Goal: Information Seeking & Learning: Learn about a topic

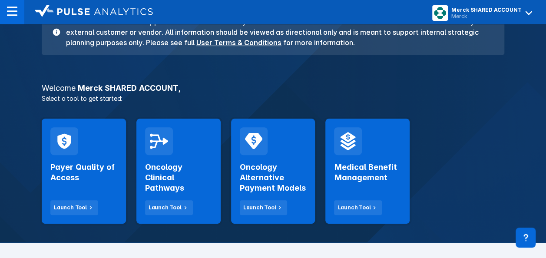
scroll to position [130, 0]
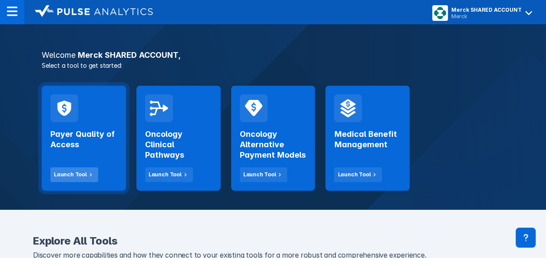
click at [70, 171] on div "Launch Tool" at bounding box center [70, 175] width 33 height 8
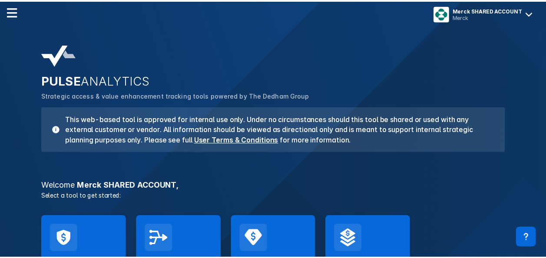
scroll to position [130, 0]
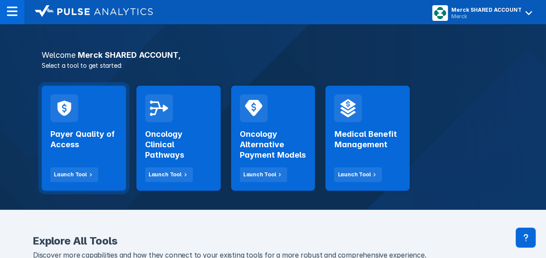
click at [80, 141] on h2 "Payer Quality of Access" at bounding box center [83, 139] width 67 height 21
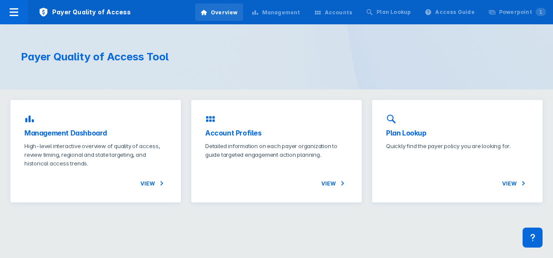
click at [258, 14] on icon at bounding box center [255, 12] width 6 height 4
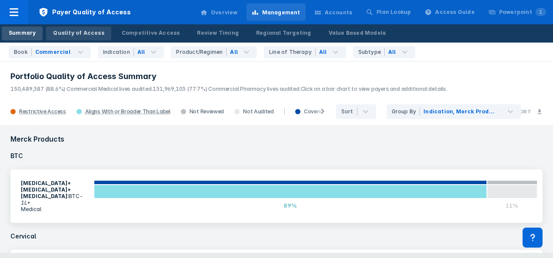
click at [72, 38] on link "Quality of Access" at bounding box center [78, 34] width 65 height 14
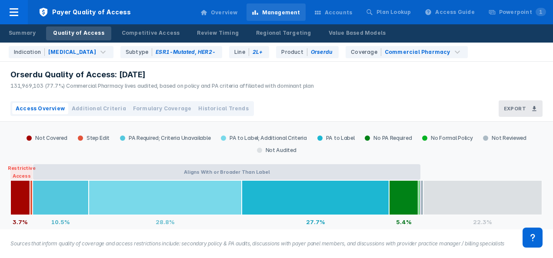
click at [315, 167] on button "Aligns With or Broader Than Label" at bounding box center [226, 172] width 387 height 16
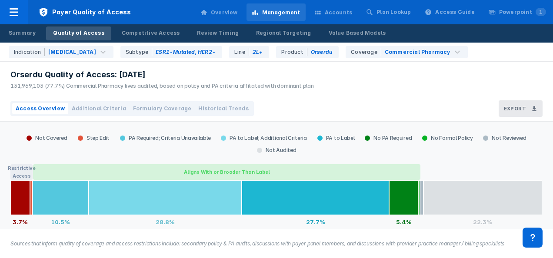
click at [287, 169] on button "Aligns With or Broader Than Label" at bounding box center [226, 172] width 387 height 16
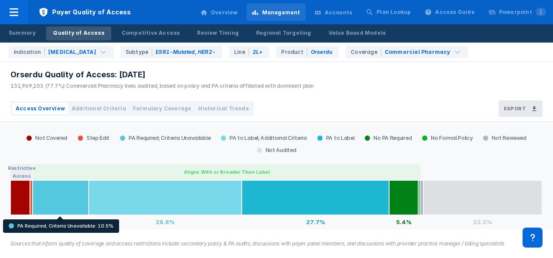
click at [88, 110] on span "Additional Criteria" at bounding box center [99, 109] width 54 height 8
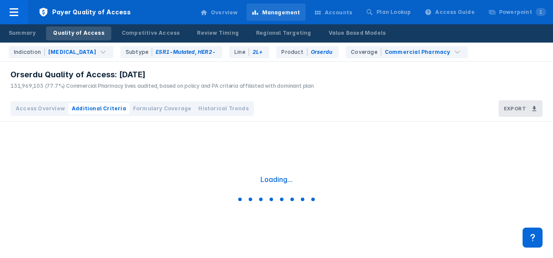
click at [43, 111] on span "Access Overview" at bounding box center [40, 109] width 49 height 8
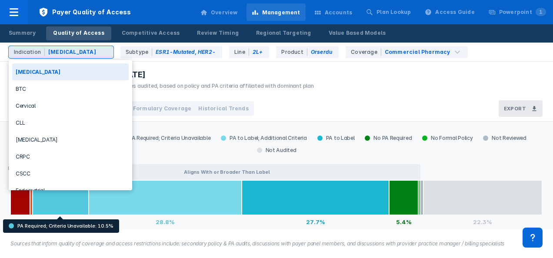
click at [73, 57] on div "Indication [MEDICAL_DATA]" at bounding box center [61, 52] width 105 height 12
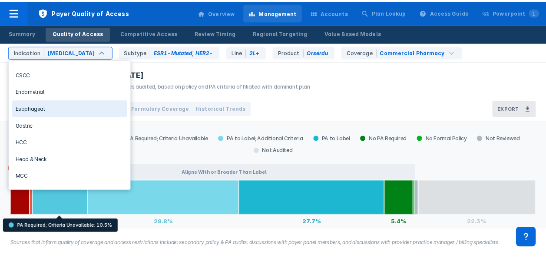
scroll to position [87, 0]
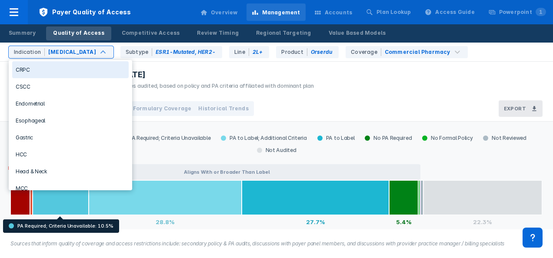
click at [43, 70] on div "CRPC" at bounding box center [70, 69] width 116 height 17
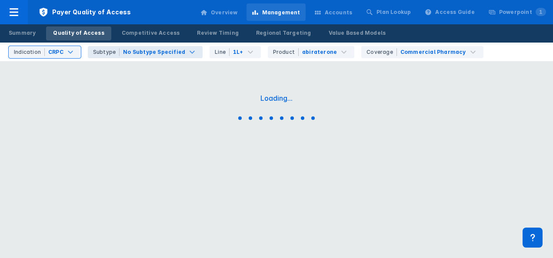
click at [161, 54] on div "No Subtype Specified" at bounding box center [154, 52] width 62 height 8
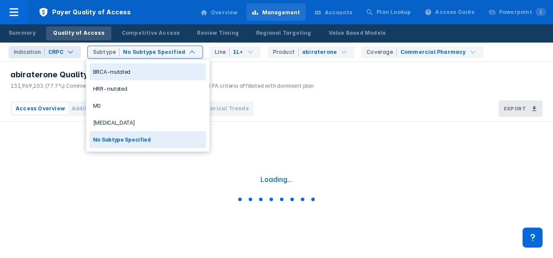
click at [61, 52] on div "CRPC" at bounding box center [55, 52] width 15 height 8
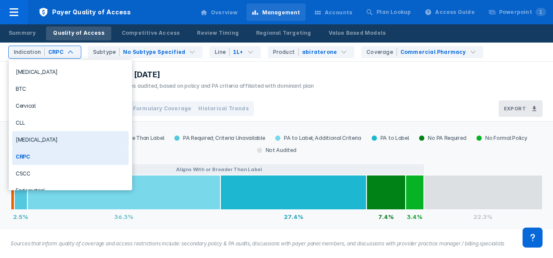
click at [44, 131] on div "[MEDICAL_DATA]" at bounding box center [70, 139] width 116 height 17
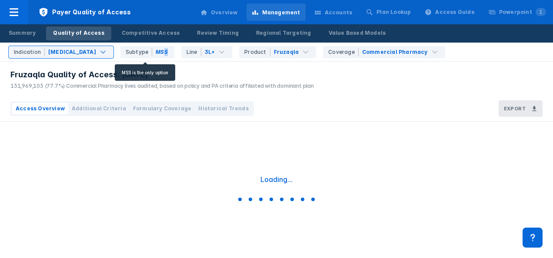
click at [163, 54] on div "Subtype MSS" at bounding box center [147, 52] width 54 height 12
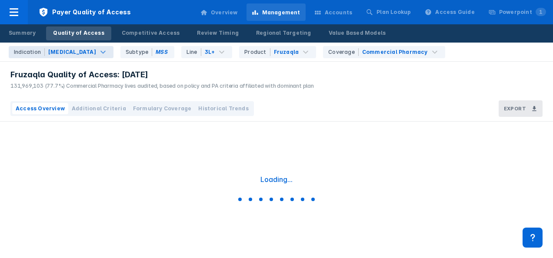
drag, startPoint x: 163, startPoint y: 54, endPoint x: 88, endPoint y: 50, distance: 75.8
click at [88, 50] on div "[MEDICAL_DATA]" at bounding box center [72, 52] width 48 height 8
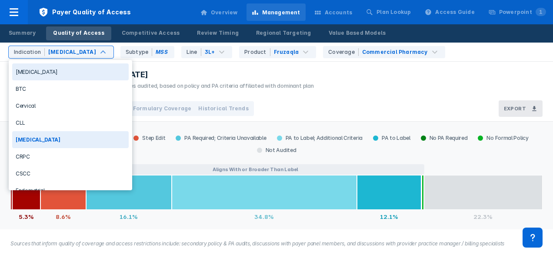
click at [65, 70] on div "[MEDICAL_DATA]" at bounding box center [70, 71] width 116 height 17
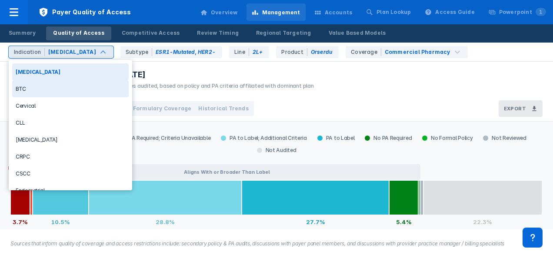
click at [70, 81] on div "BTC" at bounding box center [70, 88] width 116 height 17
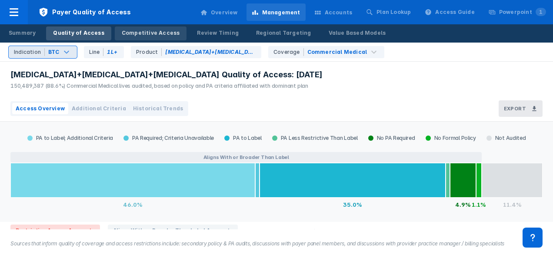
click at [134, 34] on div "Competitive Access" at bounding box center [151, 33] width 58 height 8
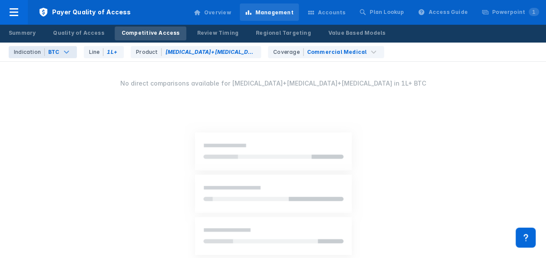
click at [56, 56] on div "Indication BTC" at bounding box center [43, 52] width 68 height 12
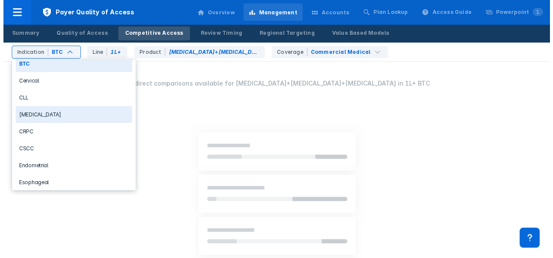
scroll to position [43, 0]
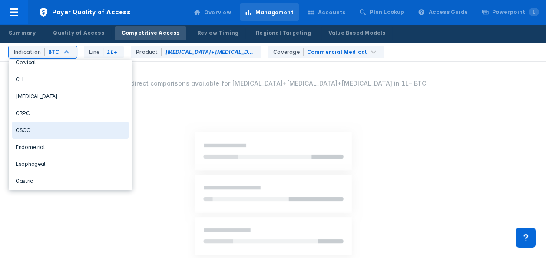
click at [45, 123] on div "CSCC" at bounding box center [70, 130] width 116 height 17
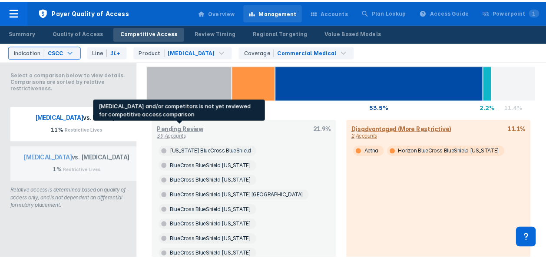
scroll to position [43, 0]
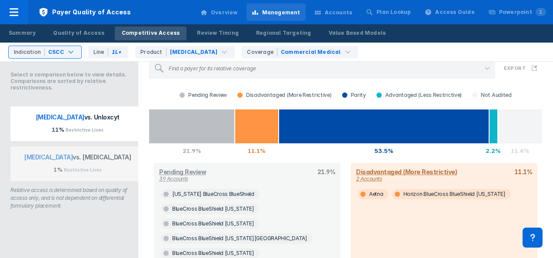
drag, startPoint x: 111, startPoint y: 119, endPoint x: 110, endPoint y: 134, distance: 14.8
click at [110, 119] on p "[MEDICAL_DATA] vs. Unloxcyt" at bounding box center [78, 119] width 122 height 13
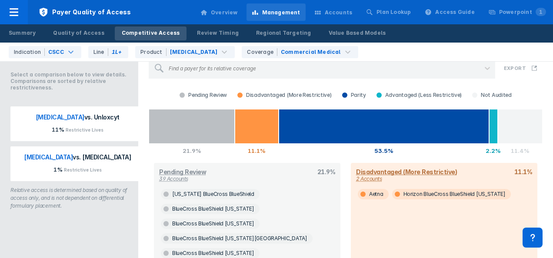
click at [108, 162] on p "[MEDICAL_DATA] vs. [MEDICAL_DATA]" at bounding box center [78, 159] width 122 height 13
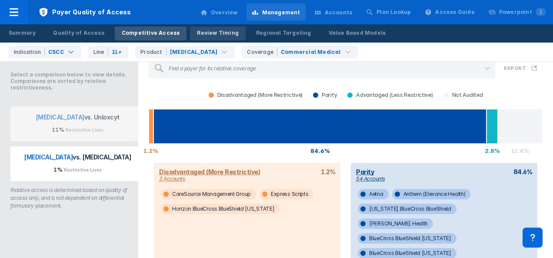
click at [213, 33] on div "Review Timing" at bounding box center [218, 33] width 42 height 8
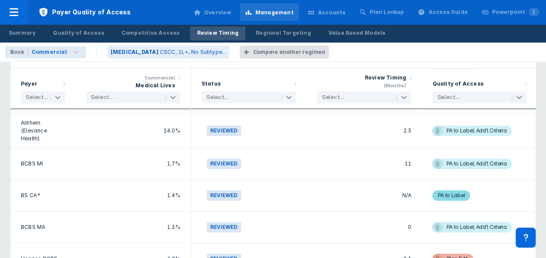
scroll to position [348, 0]
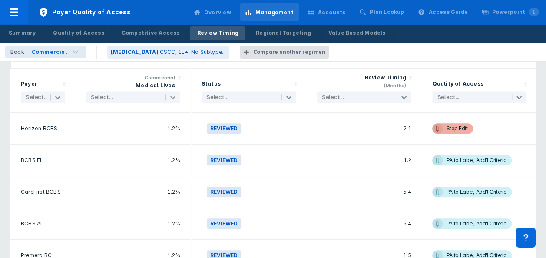
click at [176, 96] on icon at bounding box center [173, 97] width 9 height 9
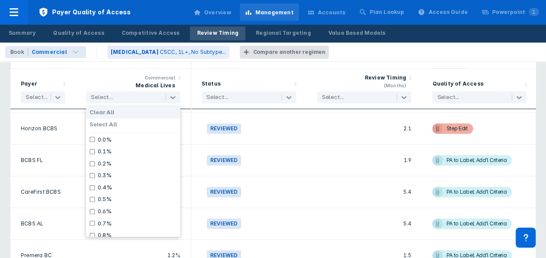
drag, startPoint x: 245, startPoint y: 70, endPoint x: 169, endPoint y: 85, distance: 77.6
click at [245, 70] on div "Status Select..." at bounding box center [249, 89] width 116 height 40
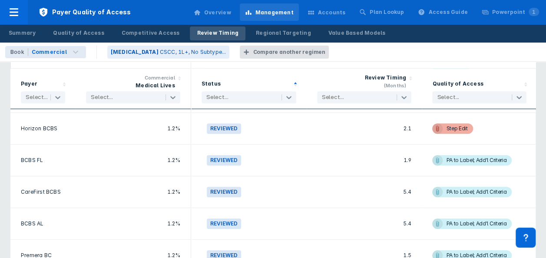
click at [146, 94] on div at bounding box center [125, 97] width 68 height 9
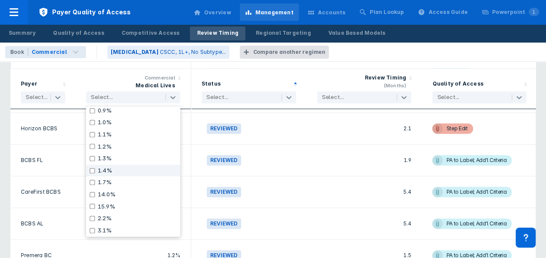
scroll to position [184, 0]
click at [108, 75] on div "Commercial Medical Lives" at bounding box center [133, 82] width 94 height 16
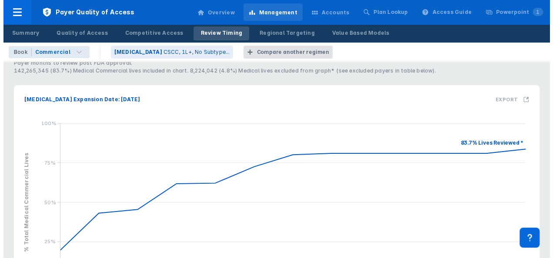
scroll to position [0, 0]
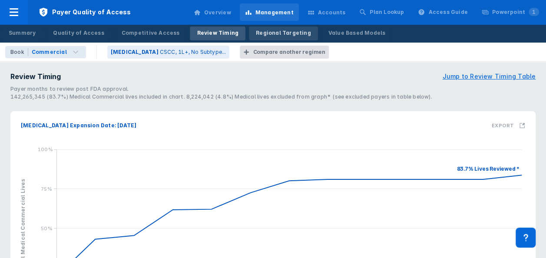
click at [261, 33] on div "Regional Targeting" at bounding box center [283, 33] width 55 height 8
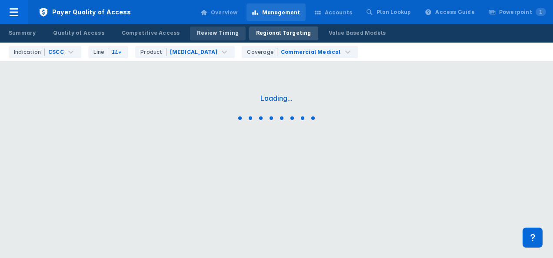
click at [216, 34] on div "Review Timing" at bounding box center [218, 33] width 42 height 8
click at [253, 37] on link "Regional Targeting" at bounding box center [283, 34] width 69 height 14
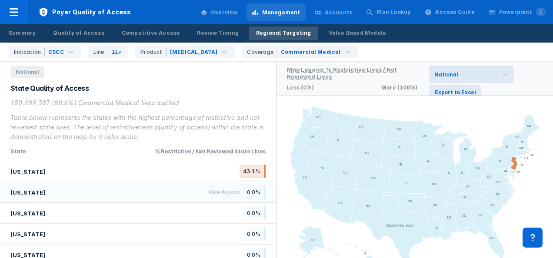
click at [177, 196] on div "[US_STATE] View Access 0.0%" at bounding box center [138, 192] width 276 height 21
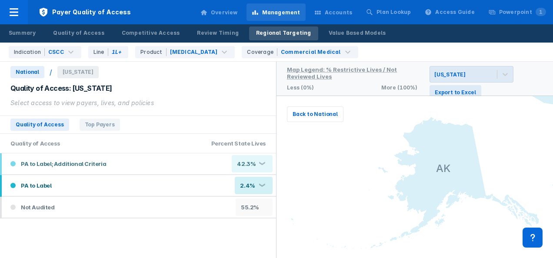
click at [75, 118] on div "Quality of Access Top Payers" at bounding box center [65, 124] width 130 height 17
click at [80, 120] on span "Top Payers" at bounding box center [100, 125] width 40 height 12
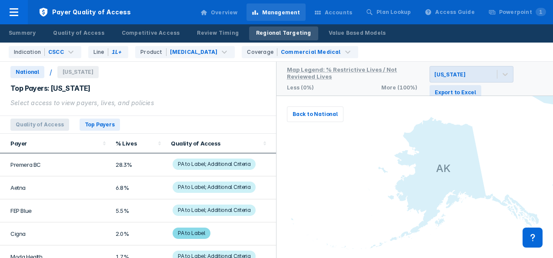
click at [52, 122] on span "Quality of Access" at bounding box center [39, 125] width 59 height 12
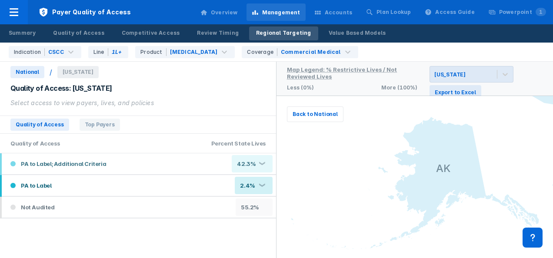
click at [31, 71] on span "National" at bounding box center [27, 72] width 34 height 12
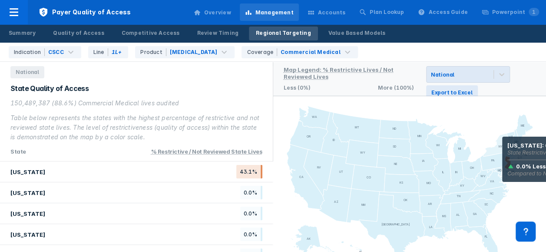
click at [502, 149] on icon at bounding box center [501, 146] width 36 height 27
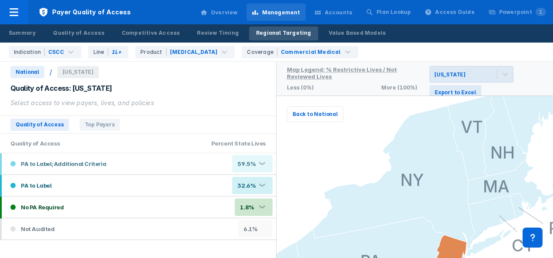
click at [67, 73] on span "[US_STATE]" at bounding box center [77, 72] width 41 height 12
click at [87, 126] on span "Top Payers" at bounding box center [100, 125] width 40 height 12
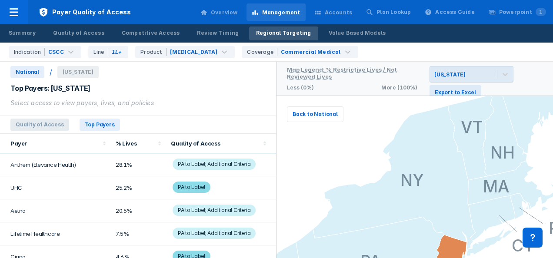
click at [51, 126] on span "Quality of Access" at bounding box center [39, 125] width 59 height 12
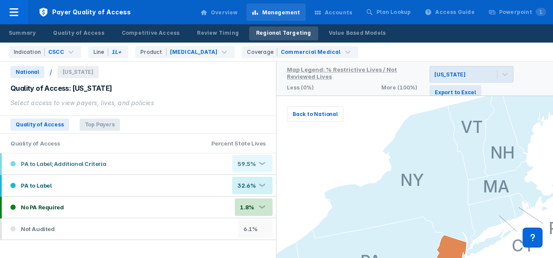
click at [88, 126] on span "Top Payers" at bounding box center [100, 125] width 40 height 12
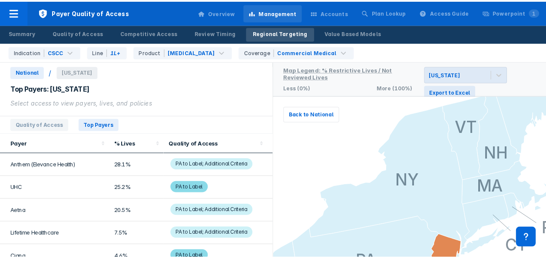
scroll to position [101, 0]
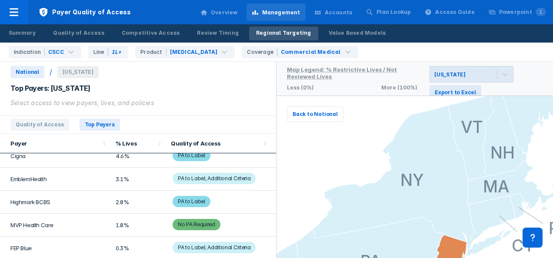
click at [347, 19] on div "Accounts" at bounding box center [333, 12] width 49 height 18
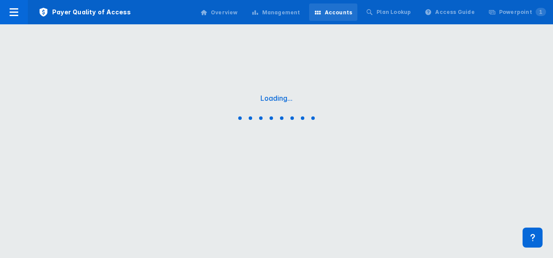
click at [300, 10] on div "Management" at bounding box center [281, 13] width 38 height 8
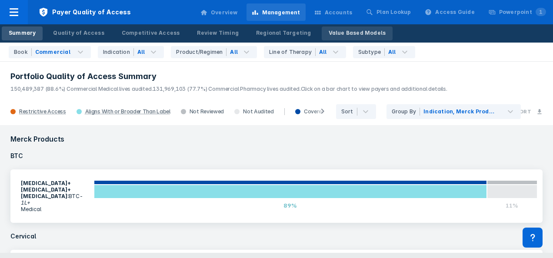
click at [322, 30] on link "Value Based Models" at bounding box center [357, 34] width 71 height 14
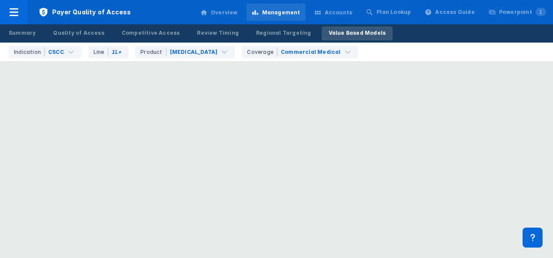
click at [348, 12] on div "Accounts" at bounding box center [339, 13] width 28 height 8
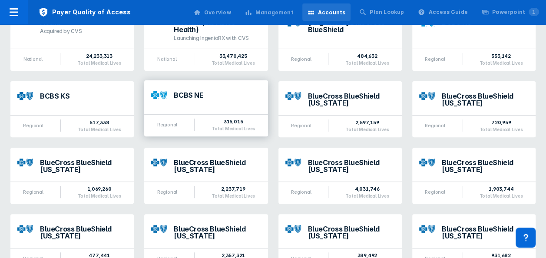
scroll to position [87, 0]
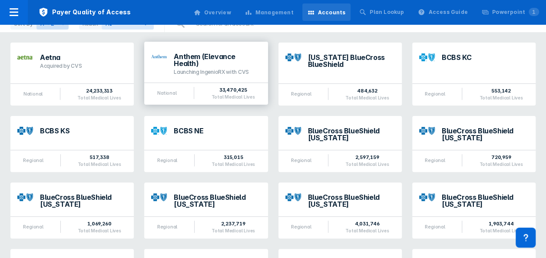
click at [249, 69] on div "Launching IngenioRX with CVS" at bounding box center [217, 72] width 87 height 7
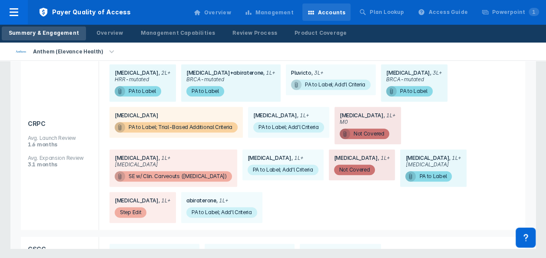
scroll to position [348, 0]
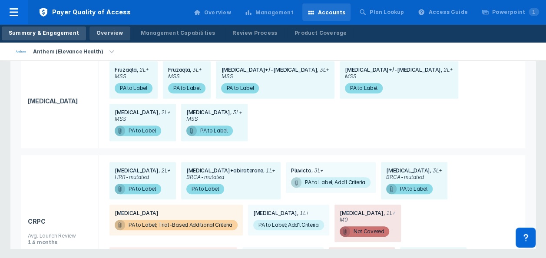
click at [108, 29] on div "Overview" at bounding box center [109, 33] width 27 height 8
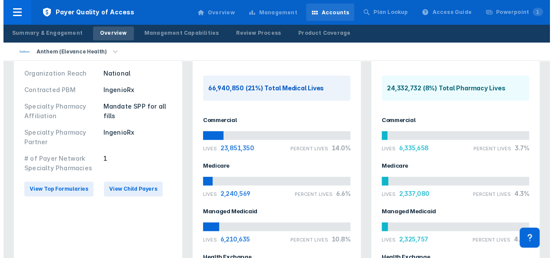
scroll to position [87, 0]
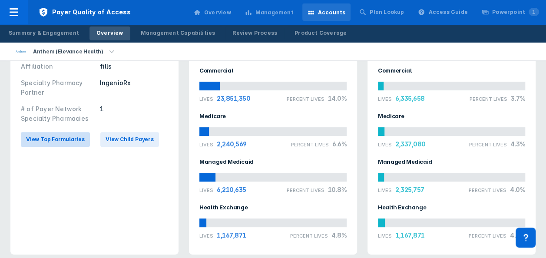
click at [56, 138] on span "View Top Formularies" at bounding box center [55, 140] width 59 height 8
click at [42, 140] on span "View Top Formularies" at bounding box center [55, 140] width 59 height 8
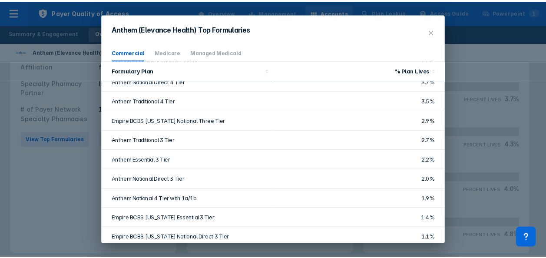
scroll to position [0, 0]
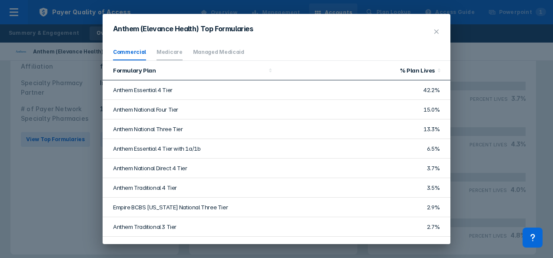
click at [167, 49] on link "Medicare" at bounding box center [169, 52] width 26 height 7
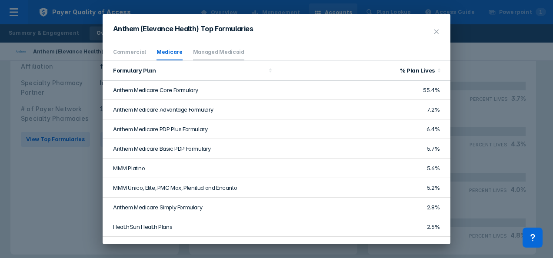
click at [212, 51] on link "Managed Medicaid" at bounding box center [218, 52] width 51 height 7
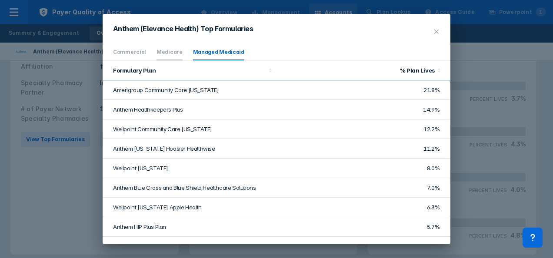
click at [162, 44] on li "Medicare" at bounding box center [169, 52] width 26 height 16
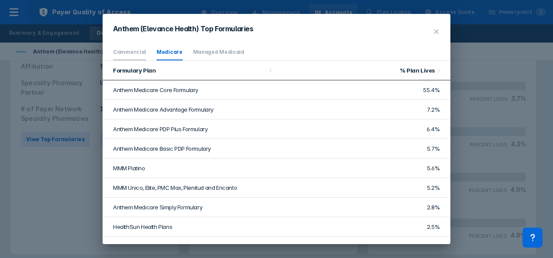
click at [134, 50] on link "Commercial" at bounding box center [129, 52] width 33 height 7
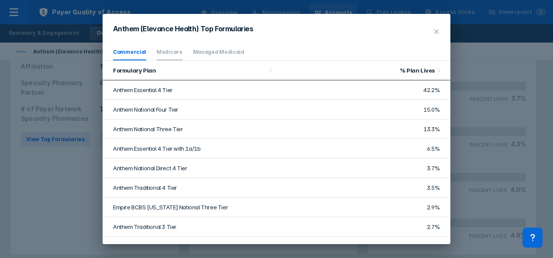
click at [167, 49] on link "Medicare" at bounding box center [169, 52] width 26 height 7
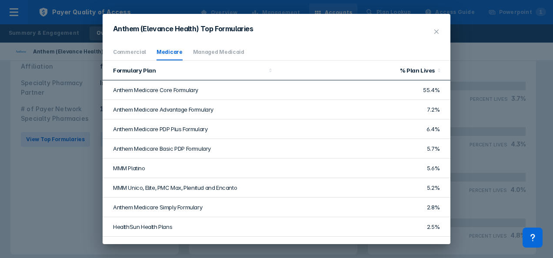
click at [442, 32] on button at bounding box center [436, 31] width 17 height 15
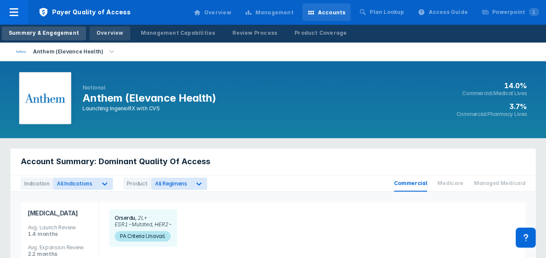
click at [105, 27] on link "Overview" at bounding box center [110, 34] width 41 height 14
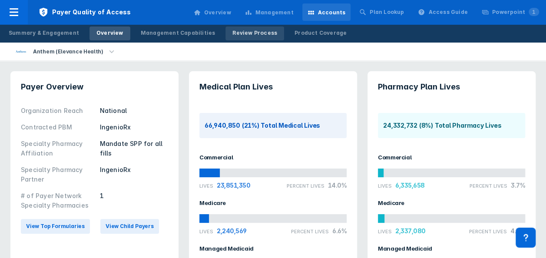
click at [237, 36] on div "Review Process" at bounding box center [254, 33] width 45 height 8
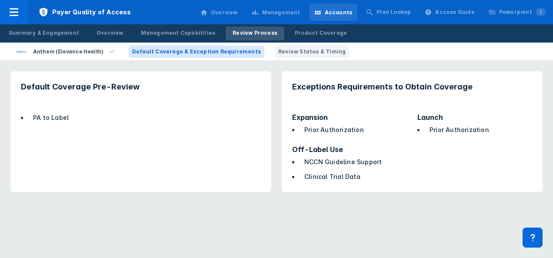
click at [294, 49] on span "Review Status & Timing" at bounding box center [311, 52] width 67 height 8
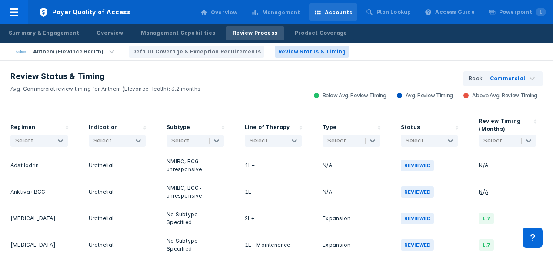
click at [209, 46] on button "Default Coverage & Exception Requirements" at bounding box center [197, 52] width 136 height 12
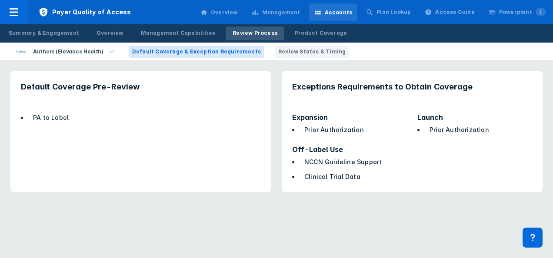
click at [303, 52] on span "Review Status & Timing" at bounding box center [311, 52] width 67 height 8
click at [308, 33] on div "Product Coverage" at bounding box center [321, 33] width 52 height 8
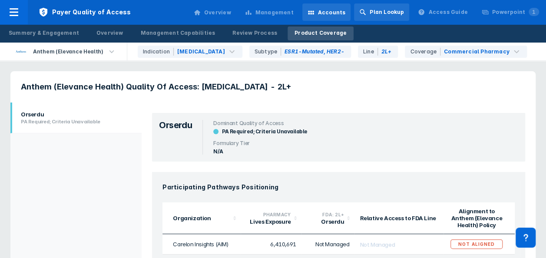
click at [380, 18] on div "Plan Lookup" at bounding box center [381, 11] width 55 height 17
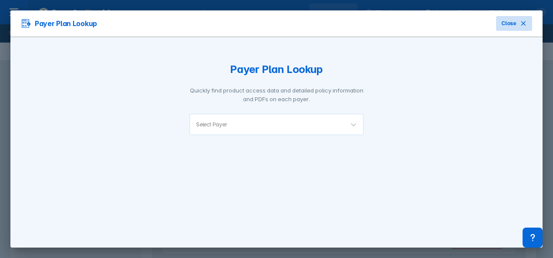
click at [504, 22] on span "Close" at bounding box center [508, 24] width 15 height 8
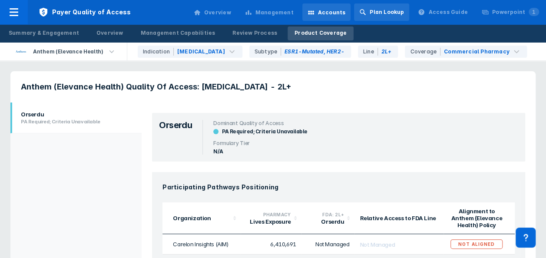
click at [401, 13] on div "Plan Lookup" at bounding box center [387, 12] width 34 height 8
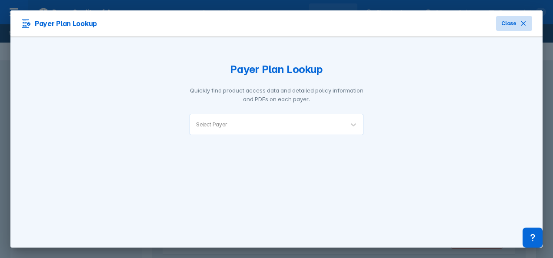
click at [508, 25] on span "Close" at bounding box center [508, 24] width 15 height 8
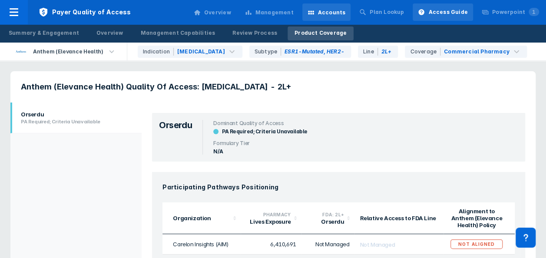
click at [441, 11] on div "Access Guide" at bounding box center [447, 12] width 39 height 8
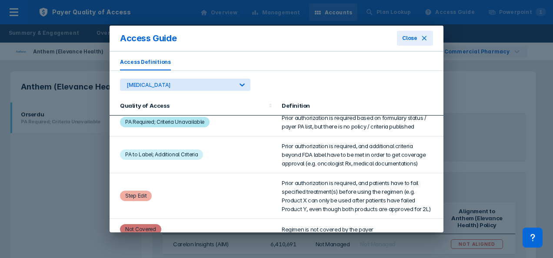
scroll to position [114, 0]
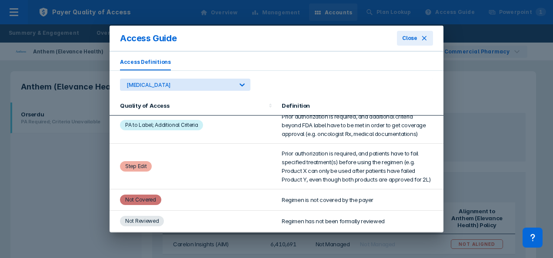
drag, startPoint x: 429, startPoint y: 37, endPoint x: 442, endPoint y: 30, distance: 14.6
click at [428, 37] on button "Close" at bounding box center [415, 38] width 36 height 15
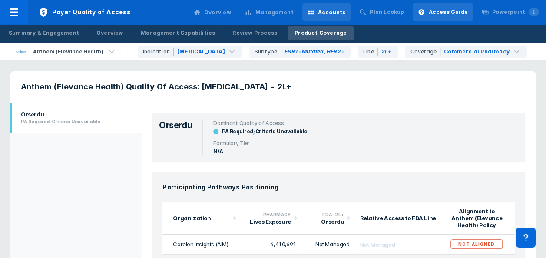
click at [461, 11] on div "Access Guide" at bounding box center [447, 12] width 39 height 8
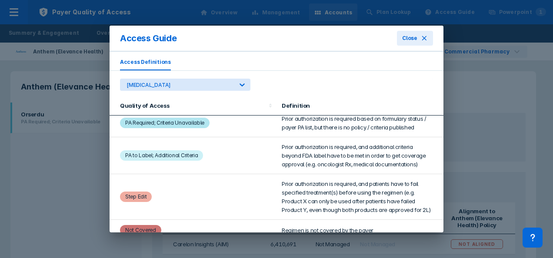
scroll to position [114, 0]
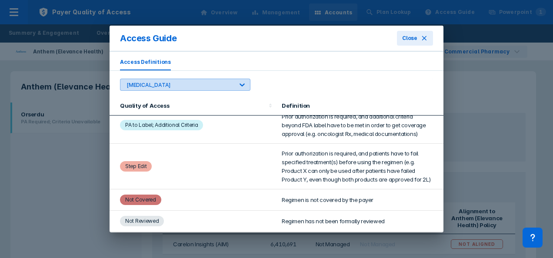
click at [222, 90] on div "[MEDICAL_DATA]" at bounding box center [176, 84] width 113 height 11
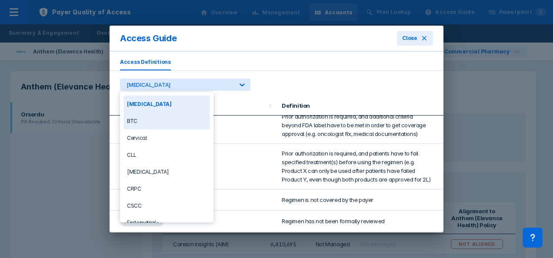
click at [174, 120] on div "BTC" at bounding box center [166, 121] width 86 height 17
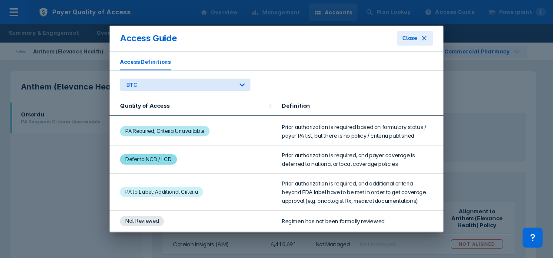
scroll to position [0, 0]
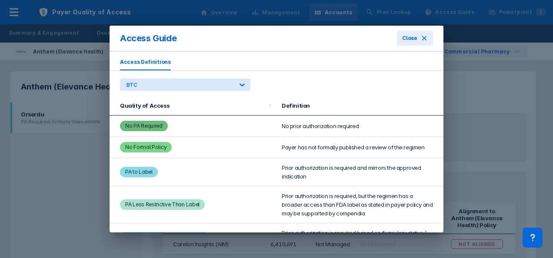
click at [208, 74] on div "Access Definitions option BTC, selected. BTC Quality of Access Definition No PA…" at bounding box center [276, 142] width 334 height 180
click at [190, 94] on div "Access Definitions BTC Quality of Access Definition No PA Required No prior aut…" at bounding box center [276, 142] width 334 height 180
click at [189, 88] on div at bounding box center [179, 85] width 106 height 8
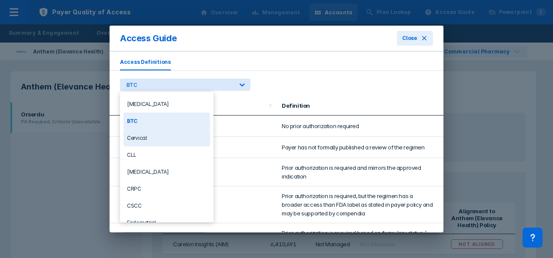
click at [158, 136] on div "Cervical" at bounding box center [166, 137] width 86 height 17
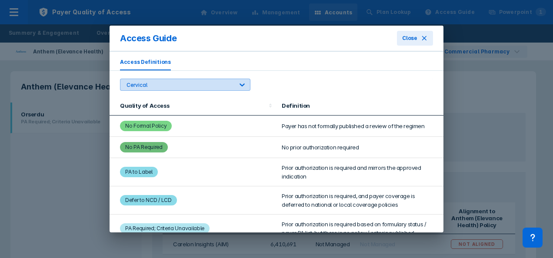
click at [186, 85] on div "Cervical" at bounding box center [179, 85] width 106 height 7
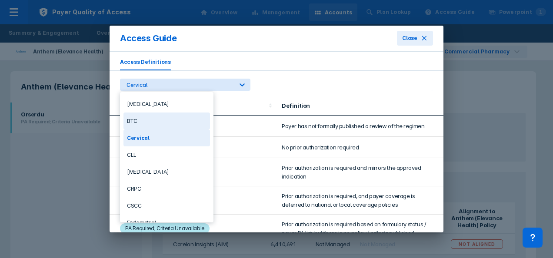
click at [160, 119] on div "BTC" at bounding box center [166, 121] width 86 height 17
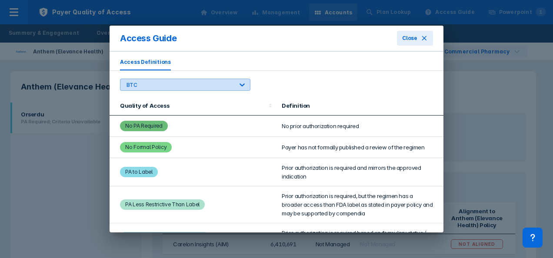
click at [183, 85] on div "BTC" at bounding box center [179, 85] width 106 height 7
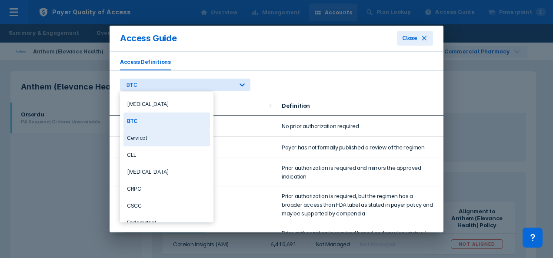
click at [154, 134] on div "Cervical" at bounding box center [166, 137] width 86 height 17
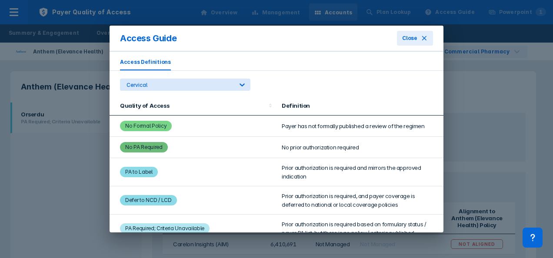
click at [186, 90] on div "Access Definitions option Cervical, selected. Cervical Quality of Access Defini…" at bounding box center [276, 142] width 334 height 180
click at [189, 83] on div "Cervical" at bounding box center [179, 85] width 106 height 7
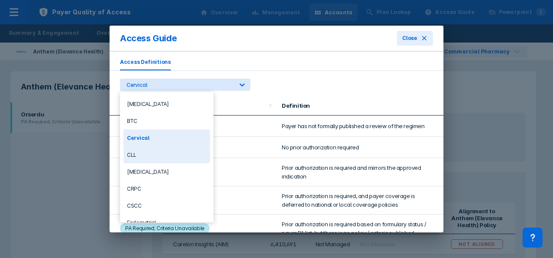
click at [169, 149] on div "CLL" at bounding box center [166, 154] width 86 height 17
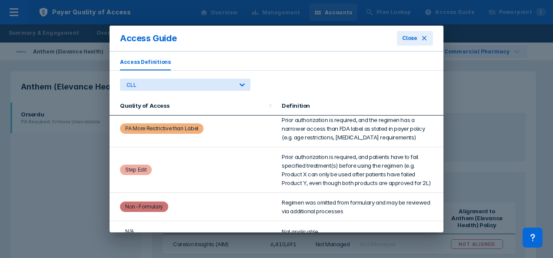
scroll to position [318, 0]
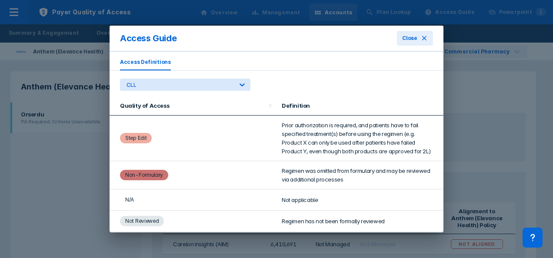
drag, startPoint x: 432, startPoint y: 225, endPoint x: 422, endPoint y: 206, distance: 21.4
click at [432, 225] on td "Regimen has not been formally reviewed" at bounding box center [359, 221] width 167 height 21
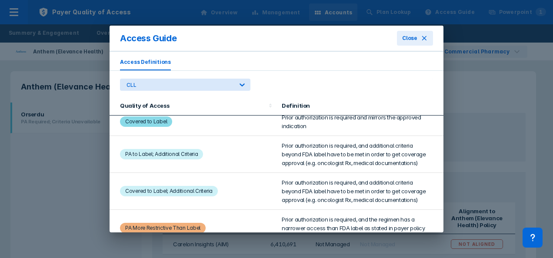
click at [322, 153] on td "Prior authorization is required, and additional criteria beyond FDA label have …" at bounding box center [359, 154] width 167 height 37
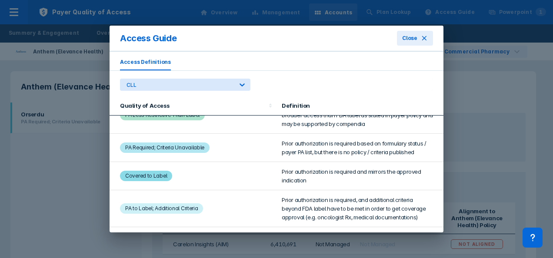
scroll to position [0, 0]
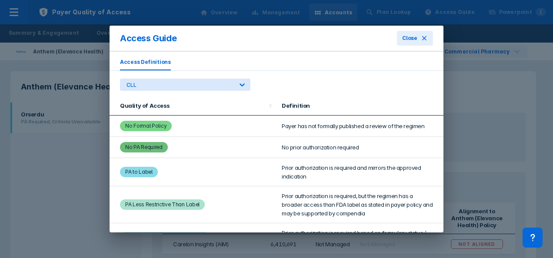
click at [303, 139] on td "No prior authorization required" at bounding box center [359, 147] width 167 height 21
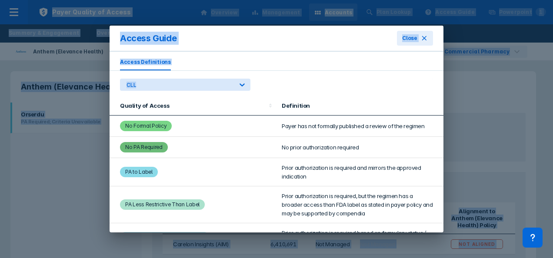
click at [298, 132] on td "Payer has not formally published a review of the regimen" at bounding box center [359, 126] width 167 height 21
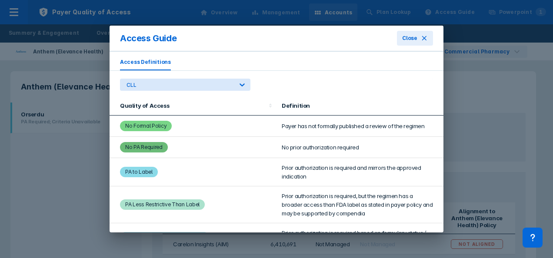
click at [285, 119] on td "Payer has not formally published a review of the regimen" at bounding box center [359, 126] width 167 height 21
drag, startPoint x: 128, startPoint y: 116, endPoint x: 124, endPoint y: 120, distance: 5.6
click at [126, 117] on td "No Formal Policy" at bounding box center [192, 126] width 167 height 21
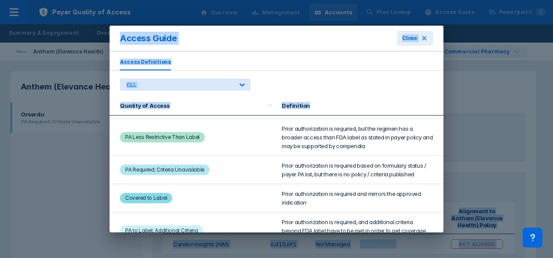
scroll to position [318, 0]
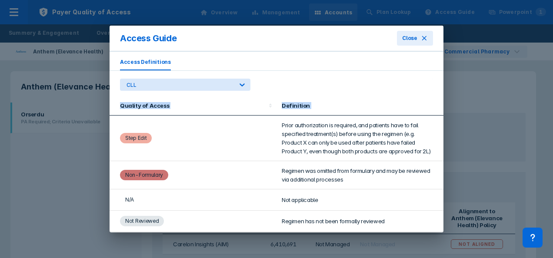
drag, startPoint x: 124, startPoint y: 122, endPoint x: 384, endPoint y: 233, distance: 282.3
click at [384, 233] on div "Access Guide Close Access Definitions CLL Quality of Access Definition No Forma…" at bounding box center [276, 129] width 553 height 258
copy thead "Quality of Access Definition"
click at [424, 39] on icon at bounding box center [424, 38] width 4 height 4
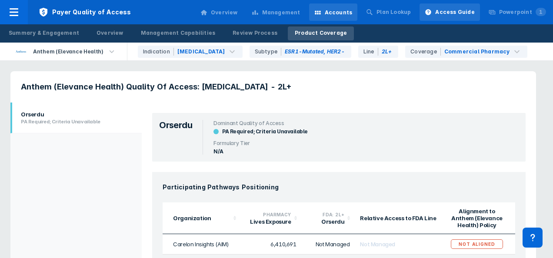
scroll to position [0, 0]
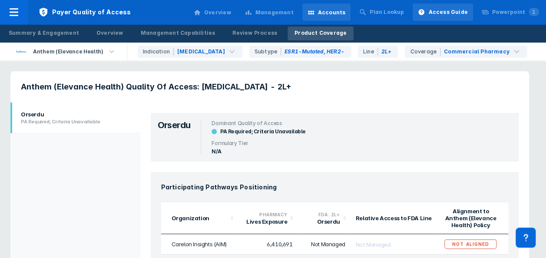
click at [461, 15] on div "Access Guide" at bounding box center [447, 12] width 39 height 8
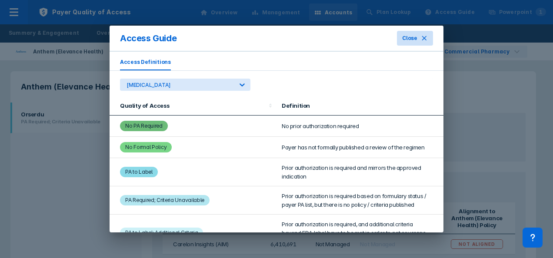
click at [411, 36] on span "Close" at bounding box center [409, 38] width 15 height 8
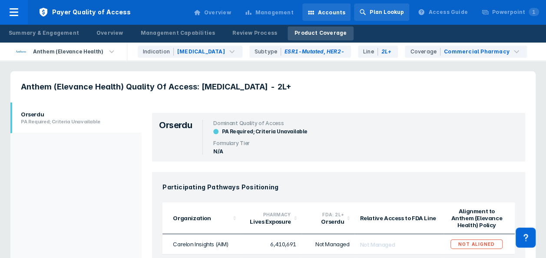
click at [402, 10] on div "Plan Lookup" at bounding box center [387, 12] width 34 height 8
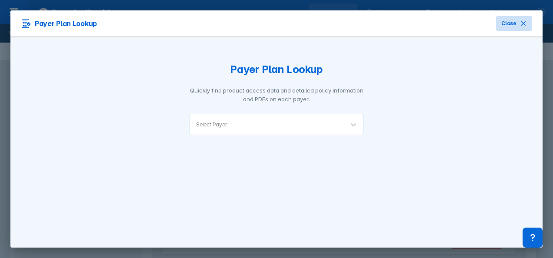
click at [518, 23] on button "Close" at bounding box center [514, 23] width 36 height 15
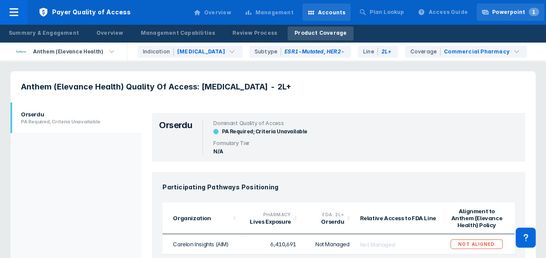
click at [507, 12] on div "Powerpoint 1" at bounding box center [515, 12] width 47 height 8
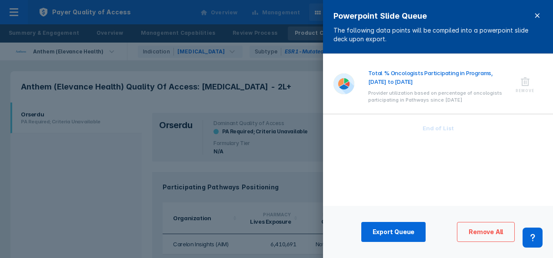
click at [540, 14] on icon at bounding box center [537, 15] width 7 height 7
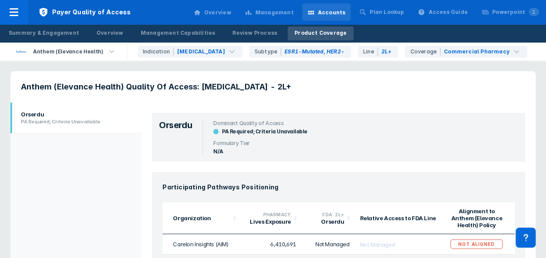
click at [299, 7] on div "Management" at bounding box center [269, 12] width 59 height 18
